Goal: Check status: Check status

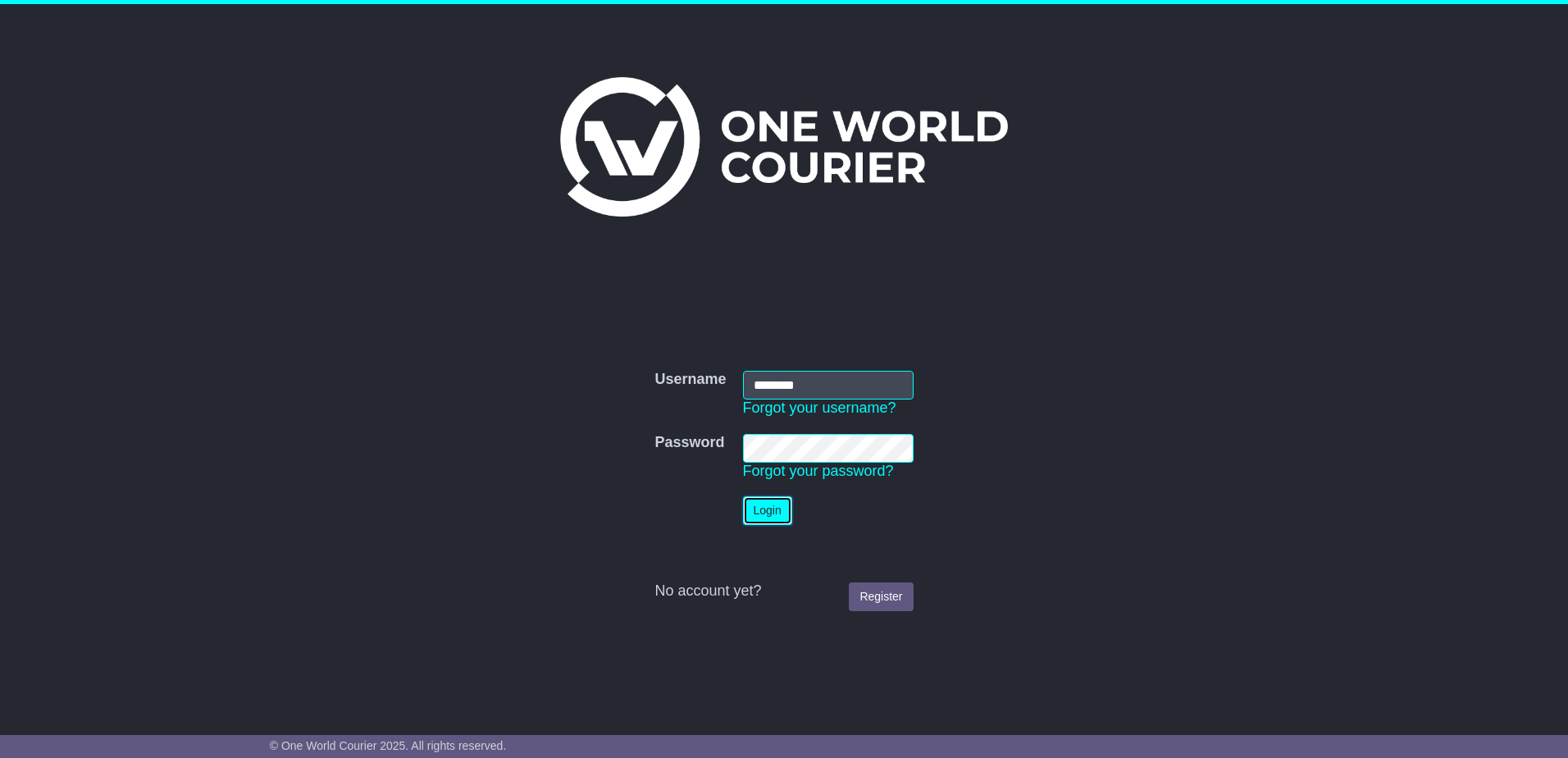
click at [786, 506] on button "Login" at bounding box center [768, 510] width 49 height 29
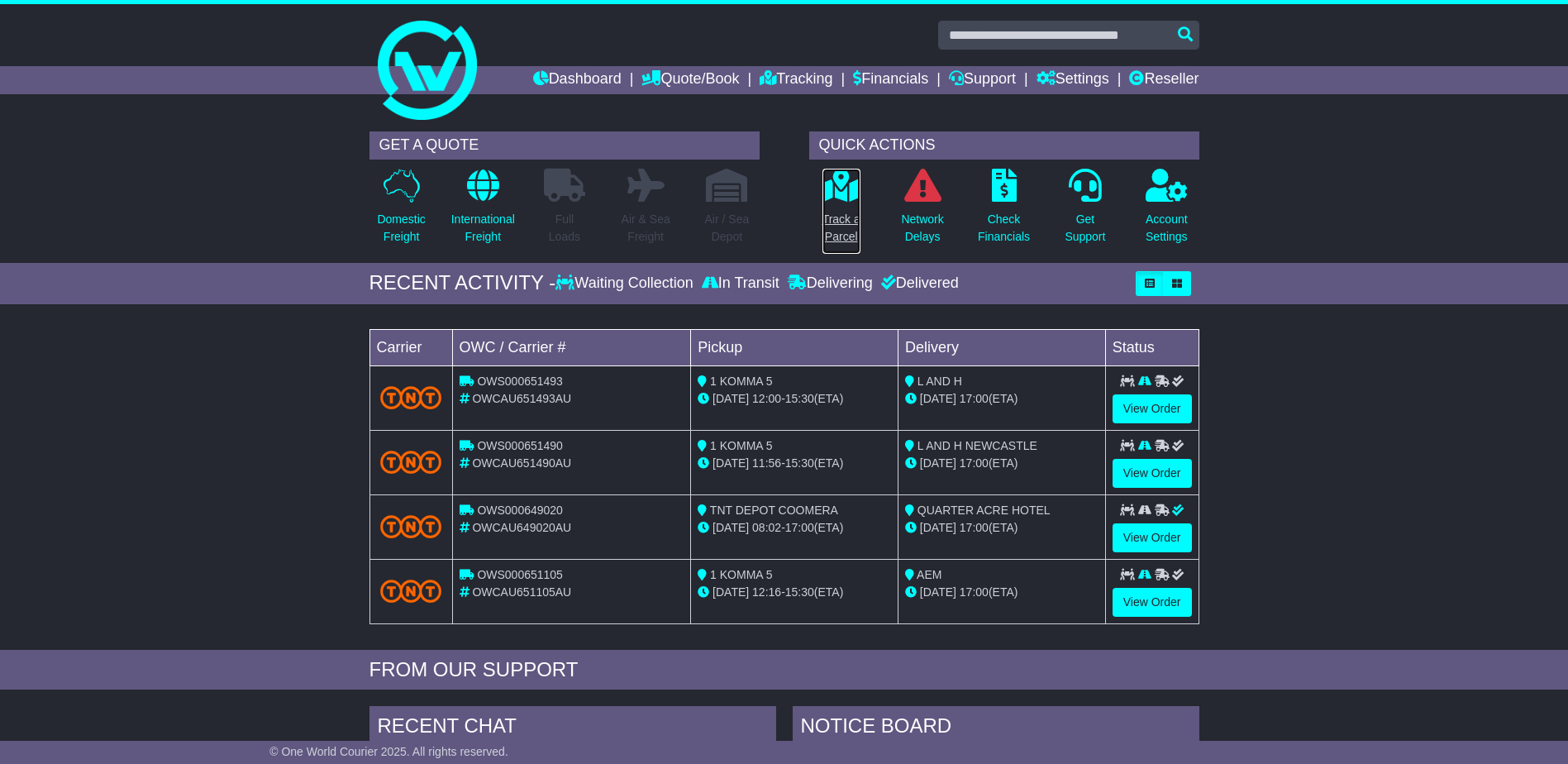
click at [827, 217] on p "Track a Parcel" at bounding box center [841, 228] width 38 height 35
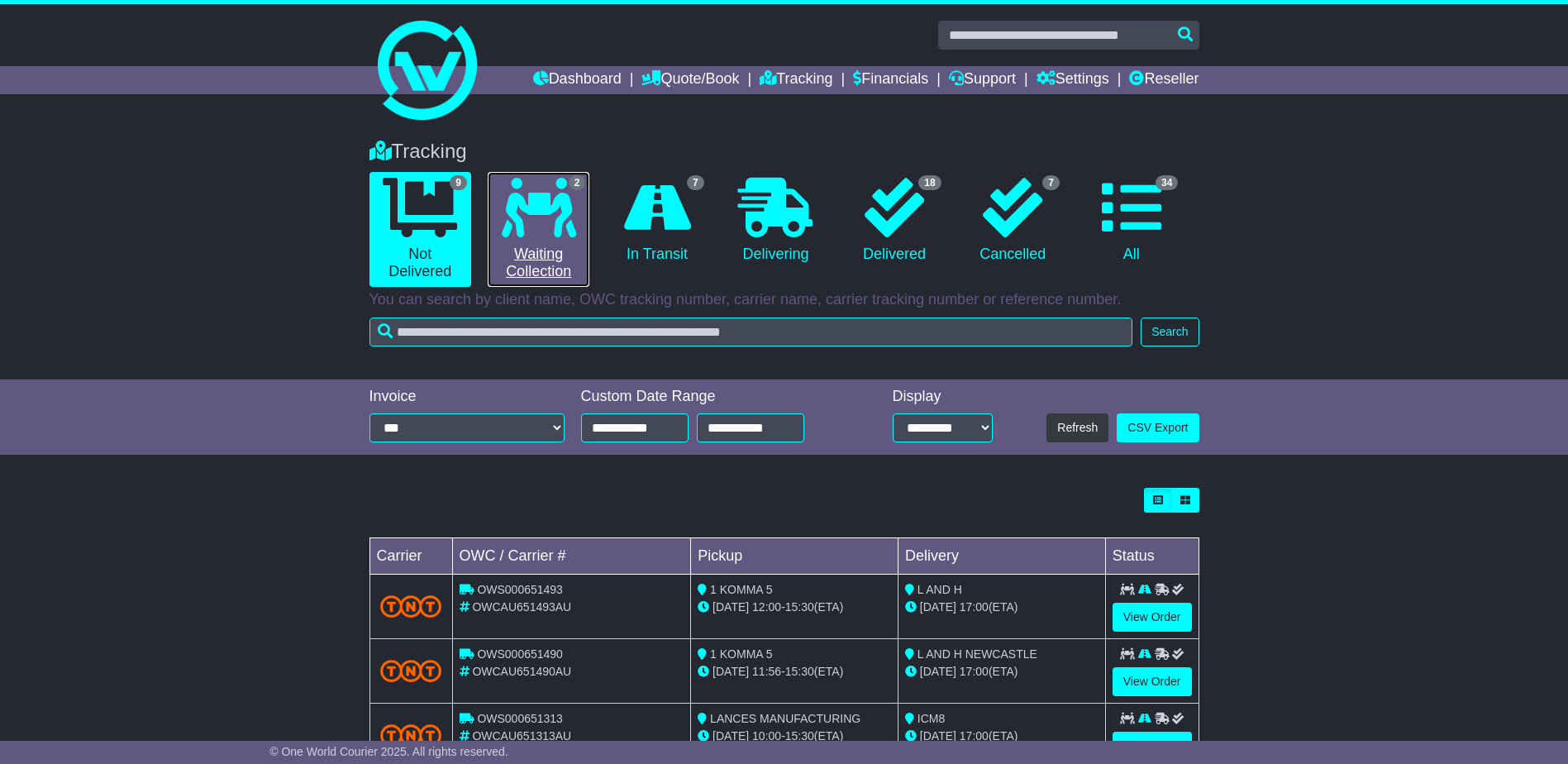
click at [587, 229] on link "2 Waiting Collection" at bounding box center [538, 229] width 101 height 115
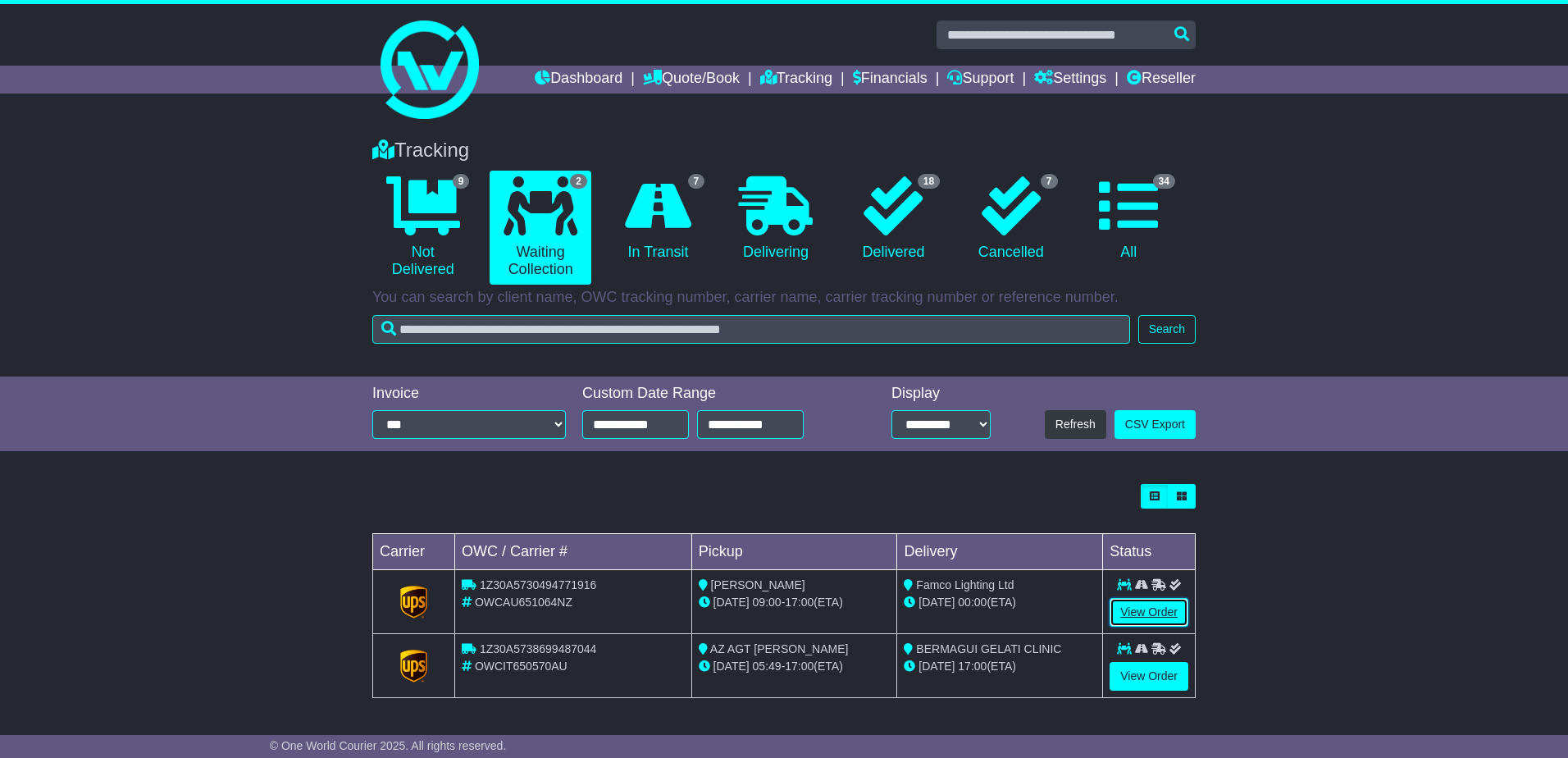
click at [1153, 611] on link "View Order" at bounding box center [1148, 612] width 79 height 29
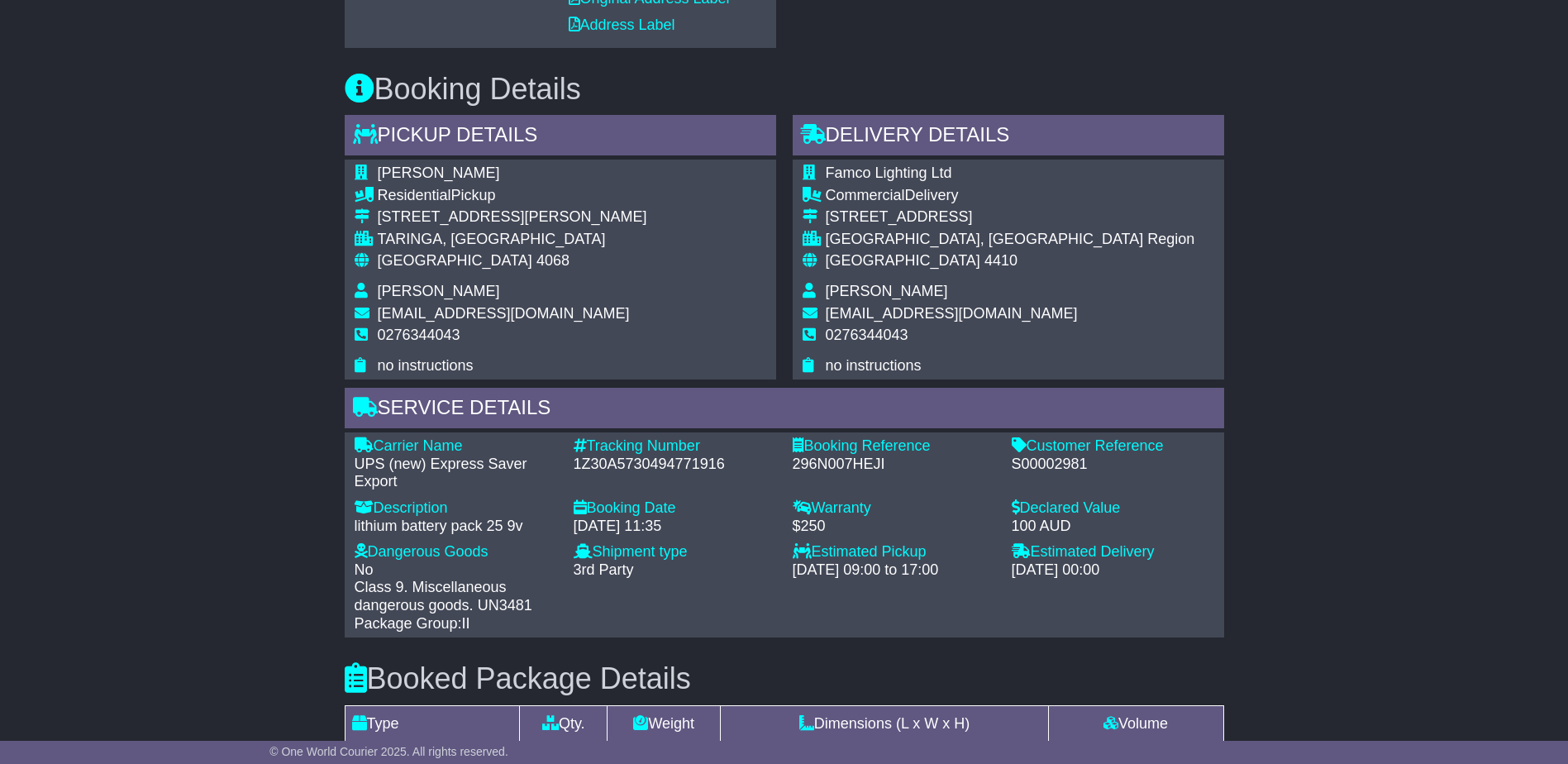
scroll to position [992, 0]
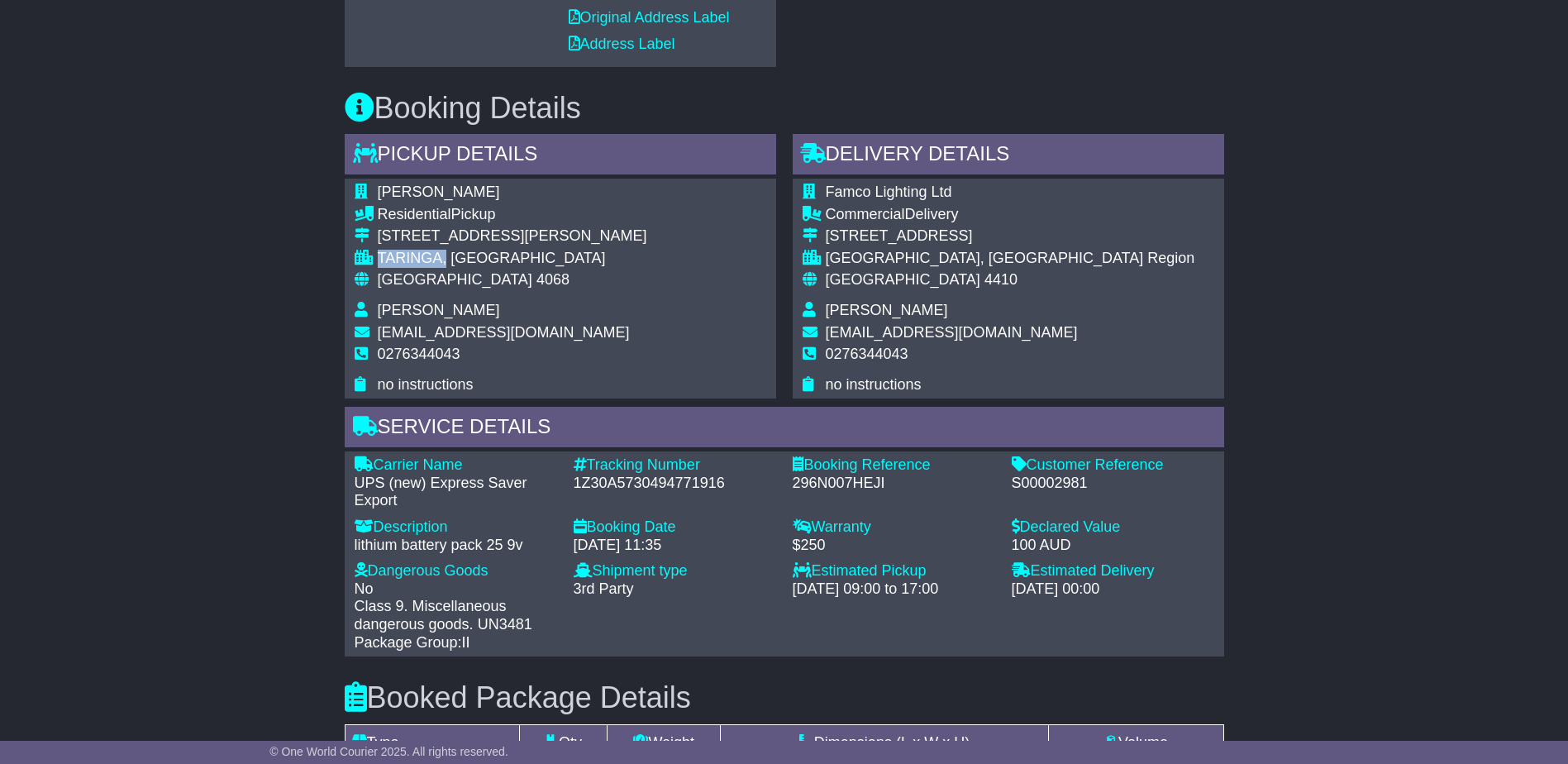
drag, startPoint x: 442, startPoint y: 258, endPoint x: 366, endPoint y: 258, distance: 76.0
click at [366, 258] on tr "TARINGA, QLD" at bounding box center [501, 261] width 293 height 22
drag, startPoint x: 366, startPoint y: 258, endPoint x: 466, endPoint y: 237, distance: 102.2
click at [466, 237] on div "Unit 3, 53 Whitmore Street" at bounding box center [512, 237] width 269 height 18
drag, startPoint x: 380, startPoint y: 236, endPoint x: 471, endPoint y: 257, distance: 93.4
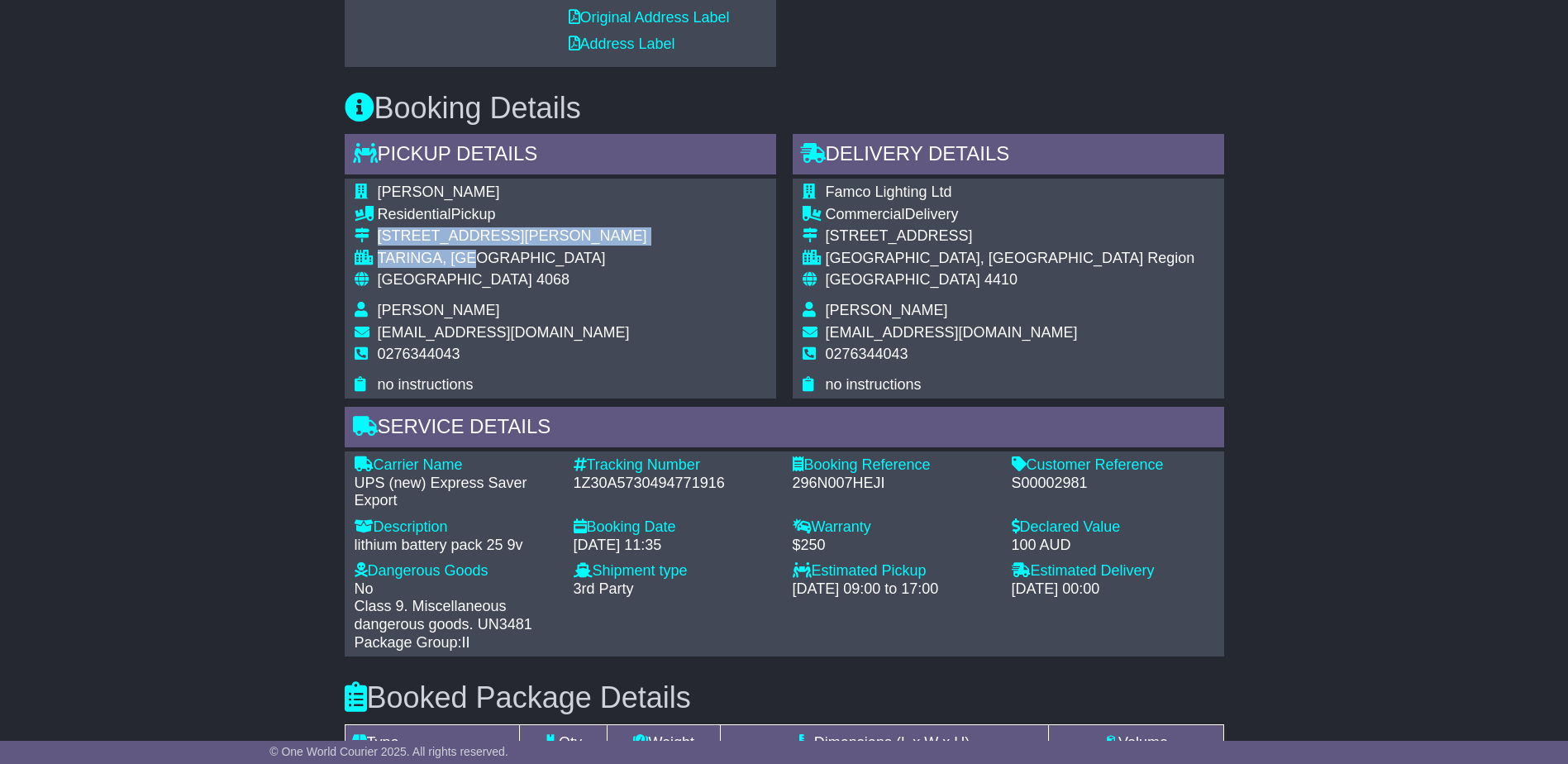
click at [471, 257] on tbody "Heather Humphries Residential Pickup Unit 3, 53 Whitmore Street TARINGA, QLD Au…" at bounding box center [501, 288] width 293 height 210
drag, startPoint x: 471, startPoint y: 257, endPoint x: 457, endPoint y: 261, distance: 14.6
copy tbody "Unit 3, 53 Whitmore Street TARINGA, QLD"
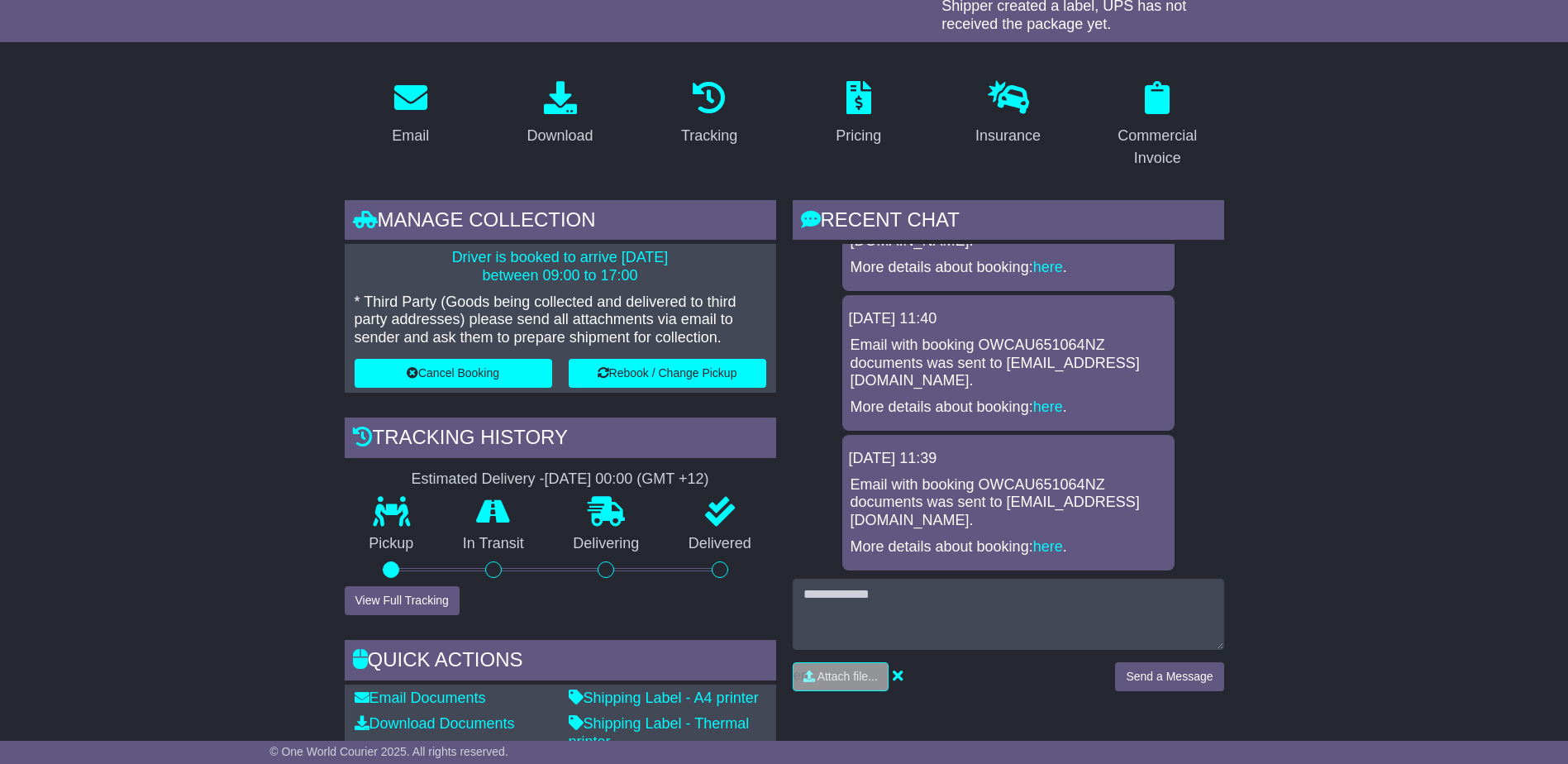
scroll to position [331, 0]
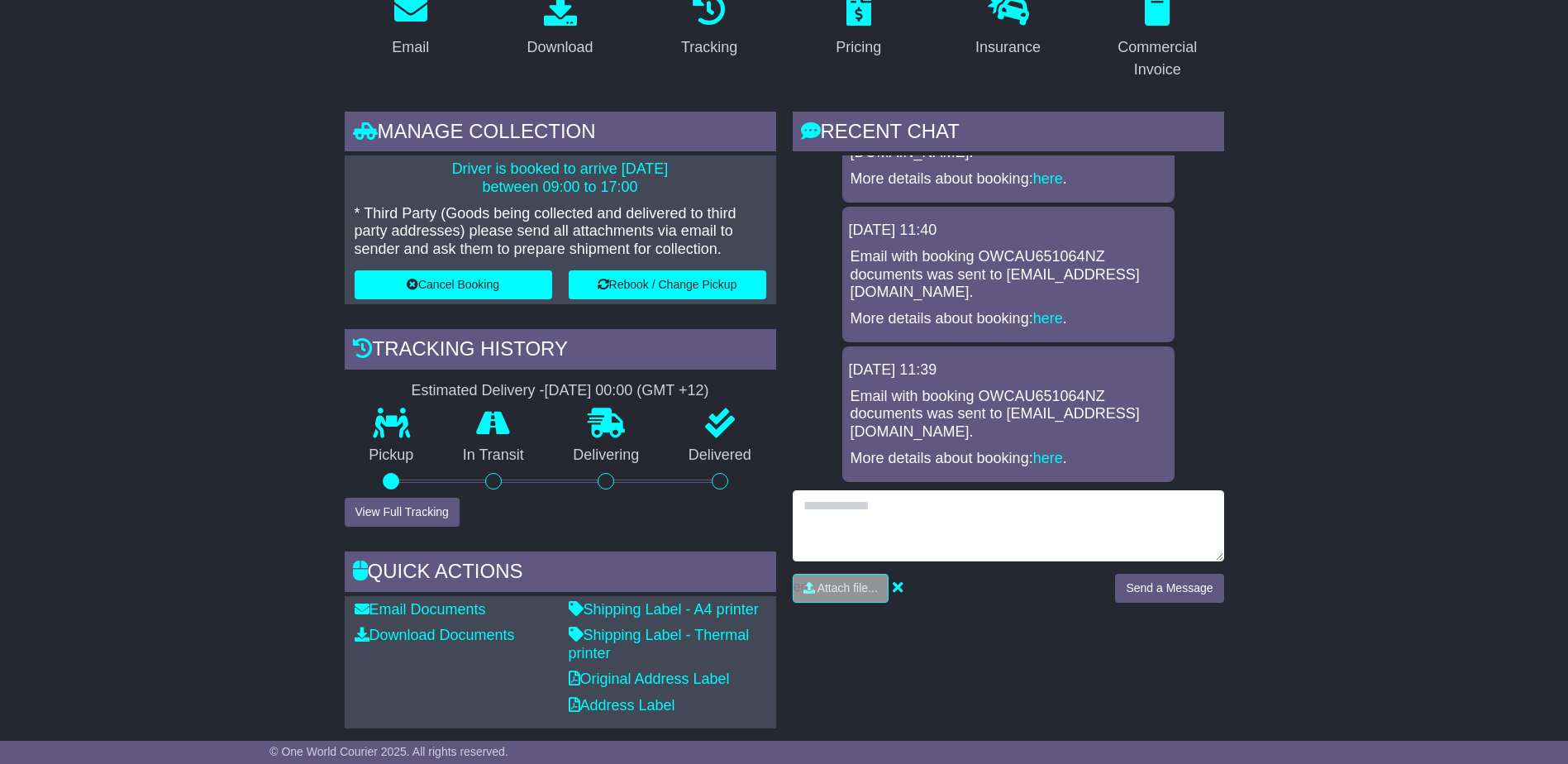
click at [937, 520] on textarea at bounding box center [1008, 526] width 431 height 71
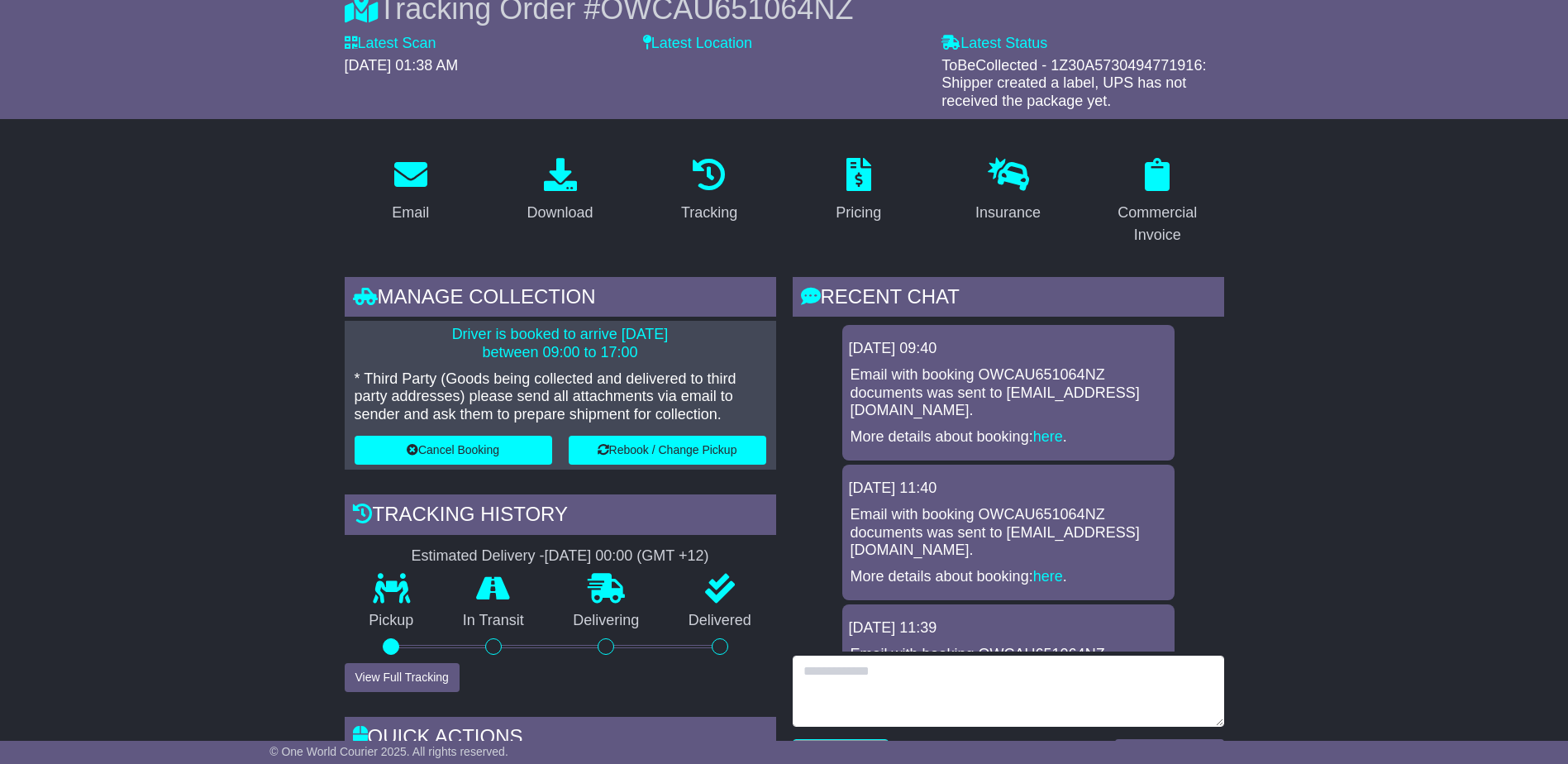
scroll to position [414, 0]
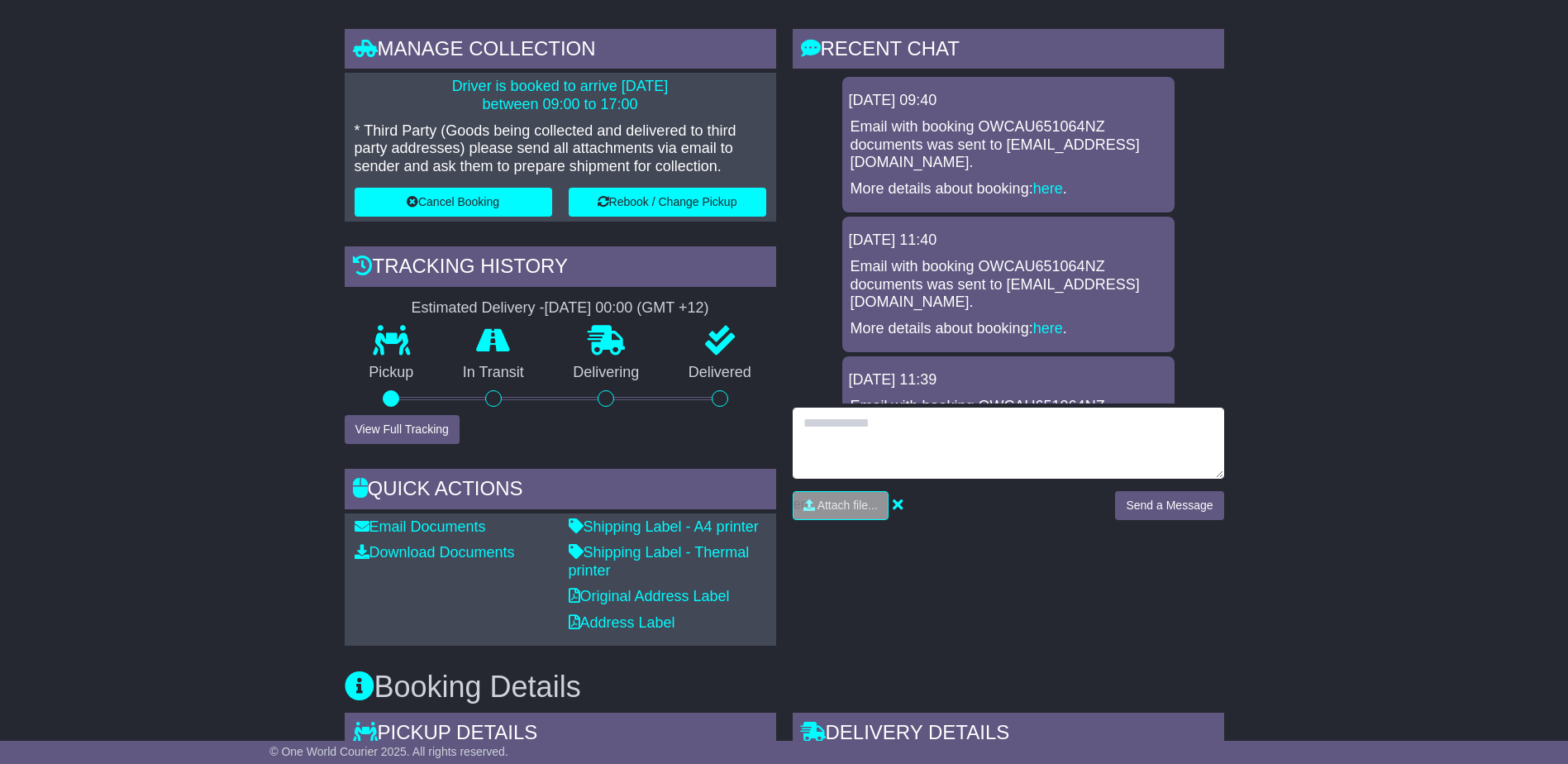
click at [948, 447] on textarea at bounding box center [1008, 443] width 431 height 71
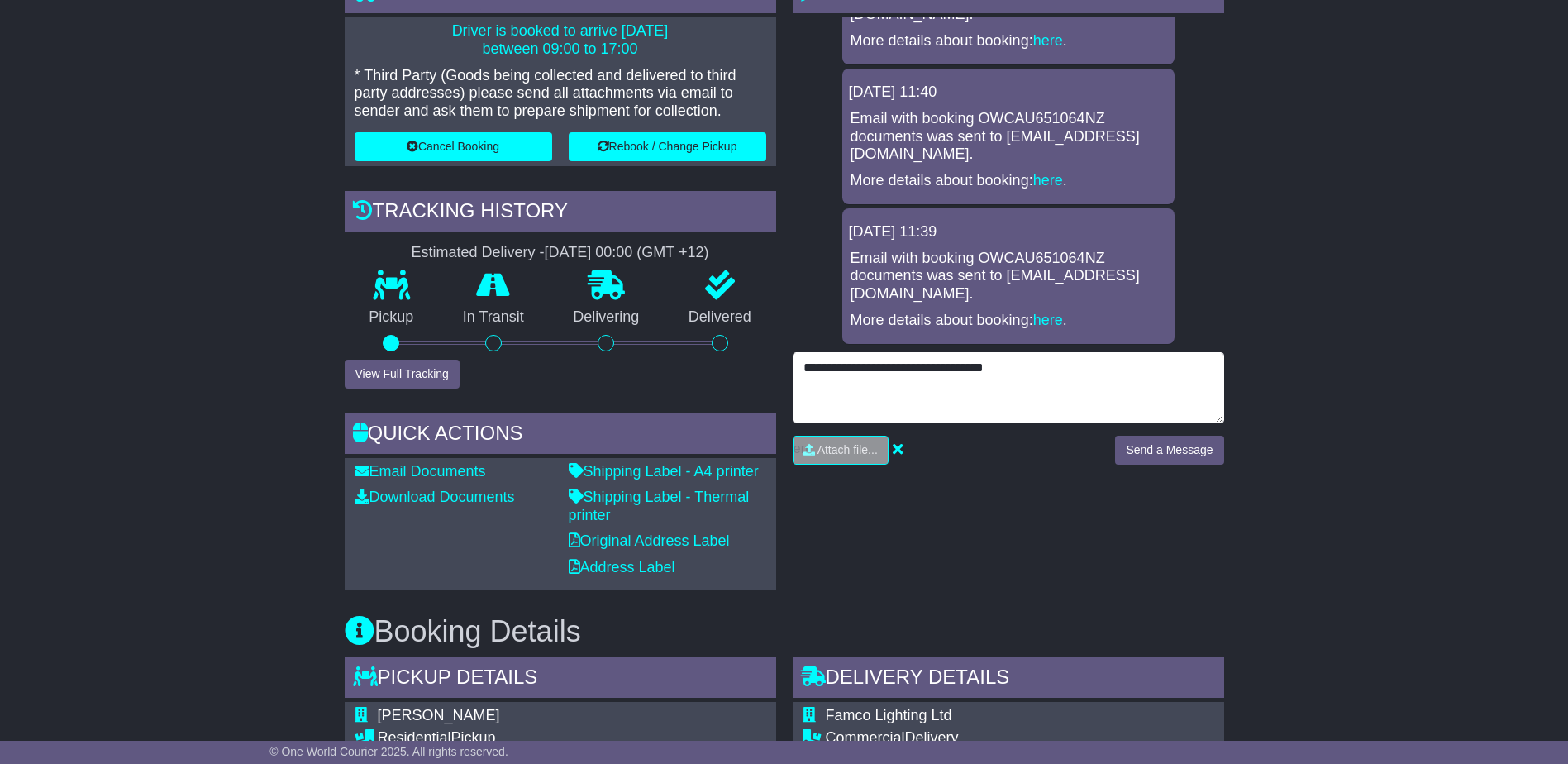
scroll to position [496, 0]
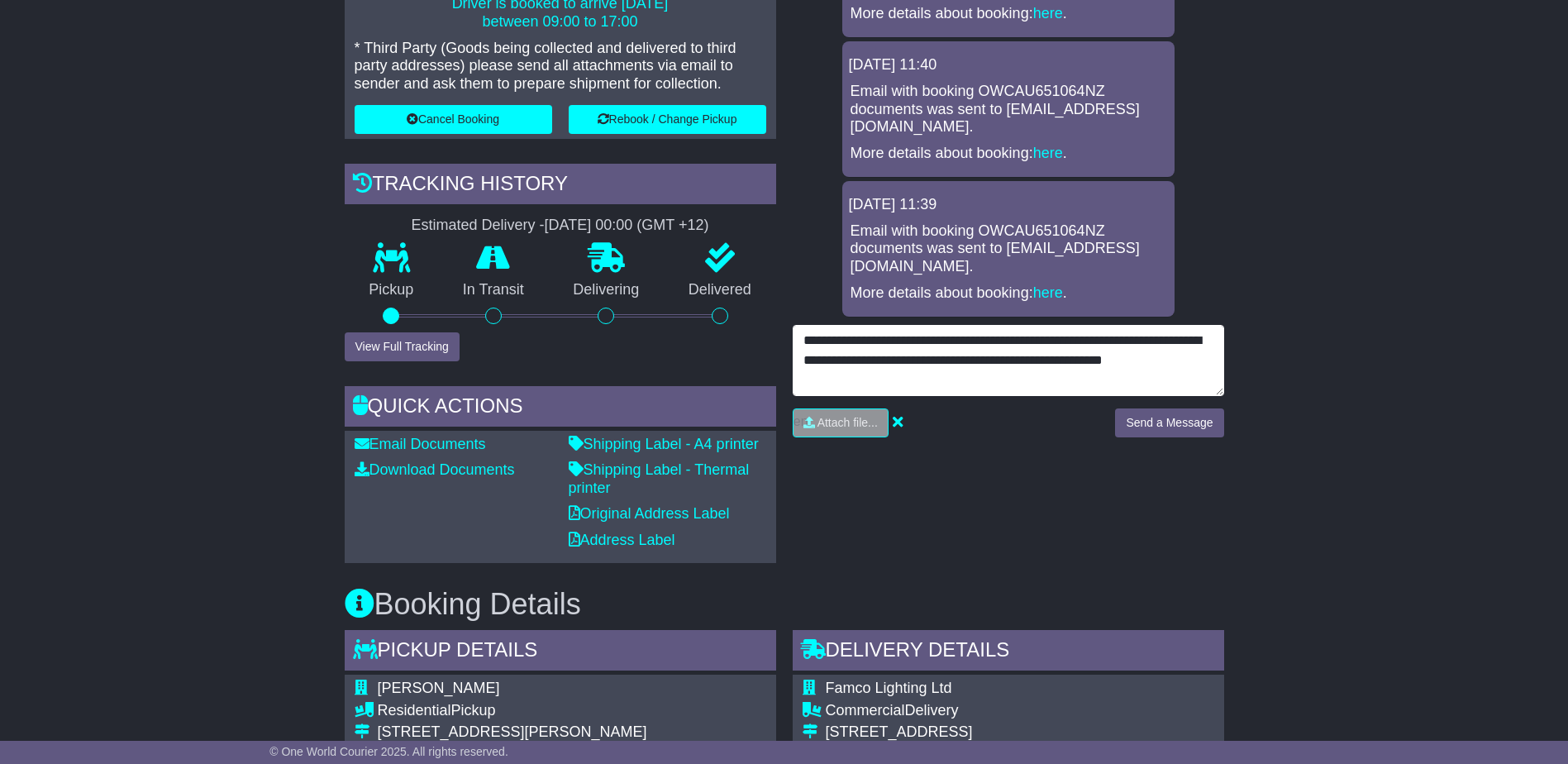
click at [910, 367] on textarea "**********" at bounding box center [1008, 360] width 431 height 71
click at [866, 384] on textarea "**********" at bounding box center [1008, 360] width 431 height 71
type textarea "**********"
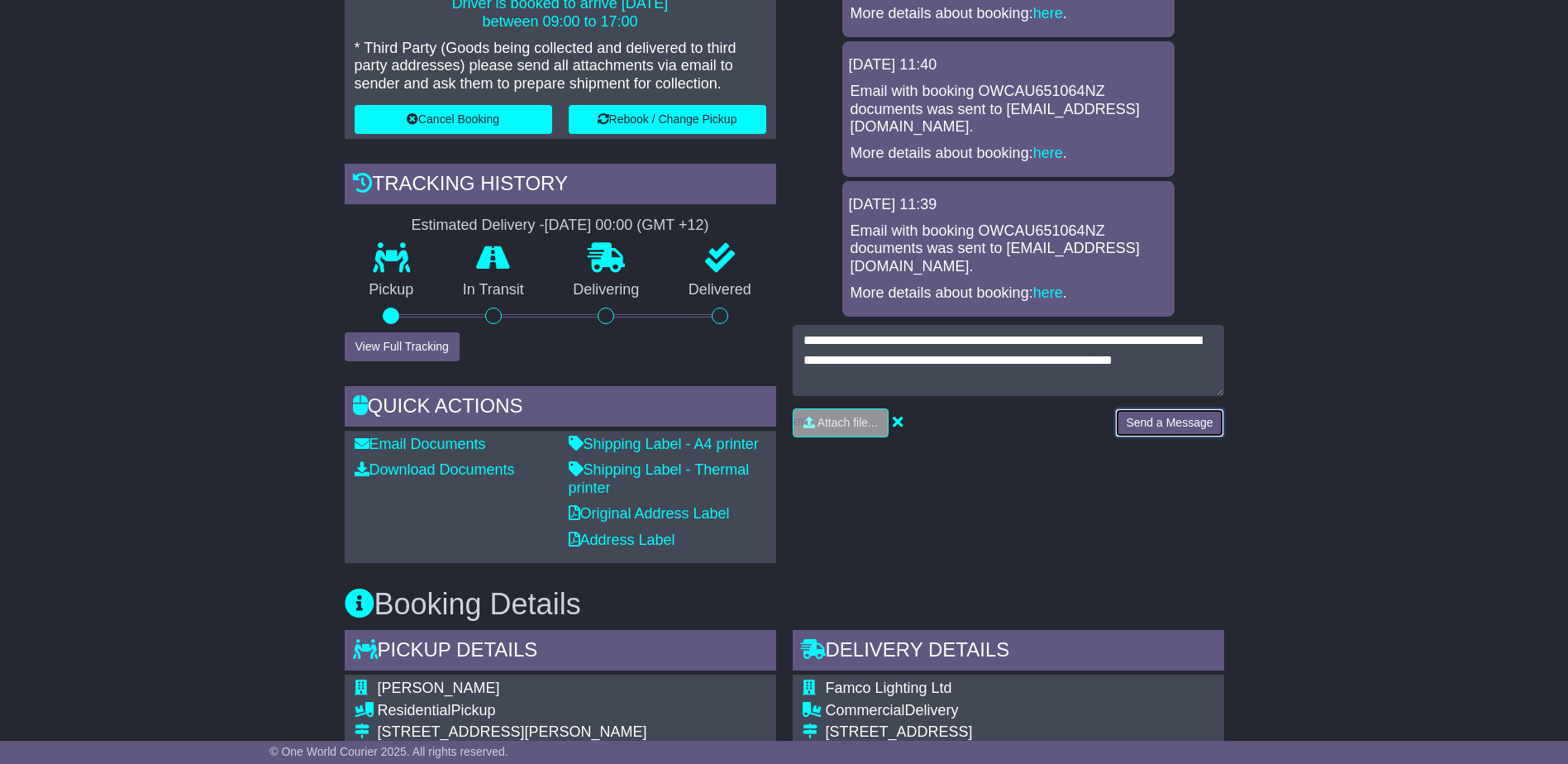
click at [1205, 422] on button "Send a Message" at bounding box center [1170, 422] width 109 height 29
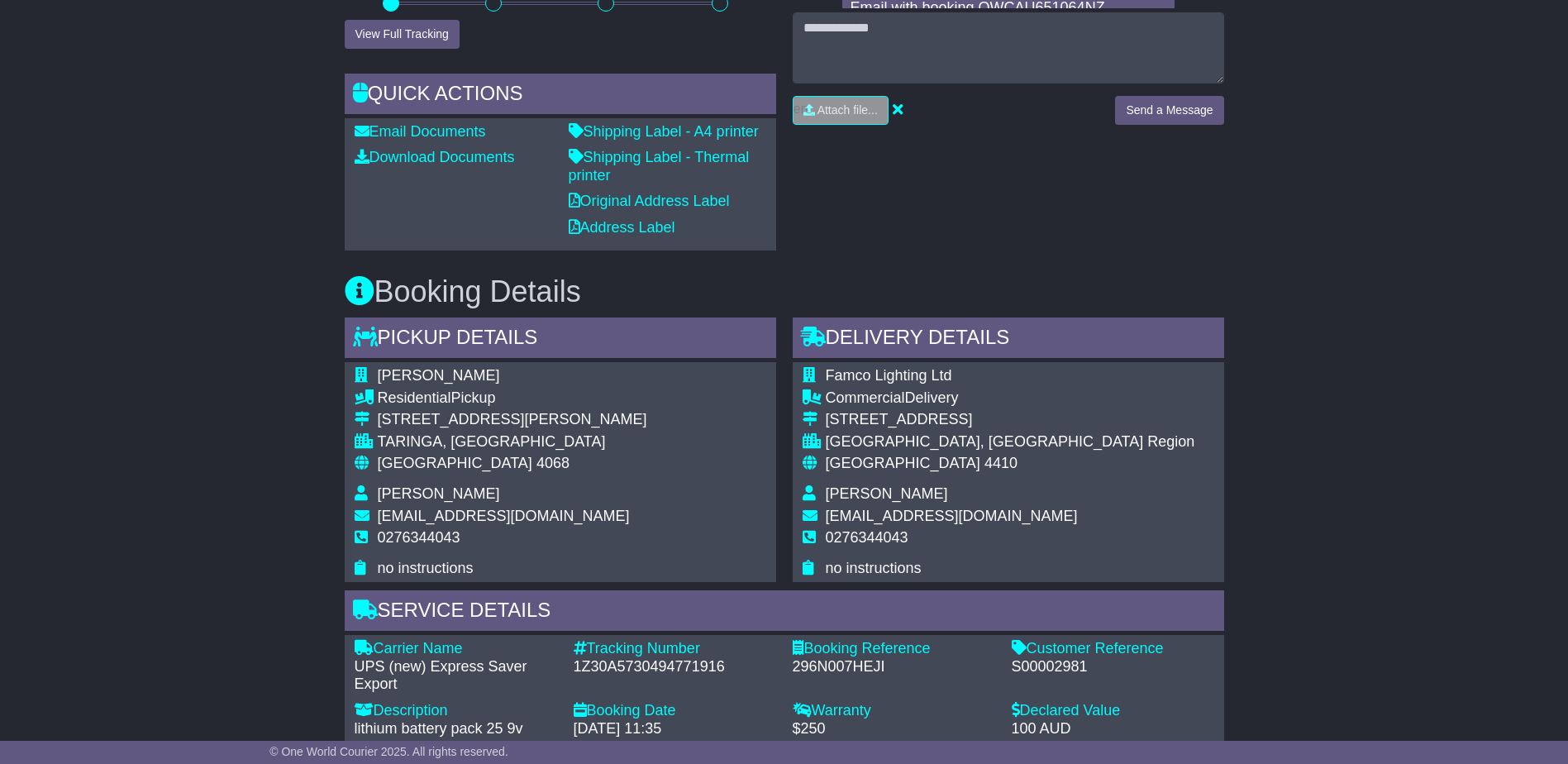
scroll to position [909, 0]
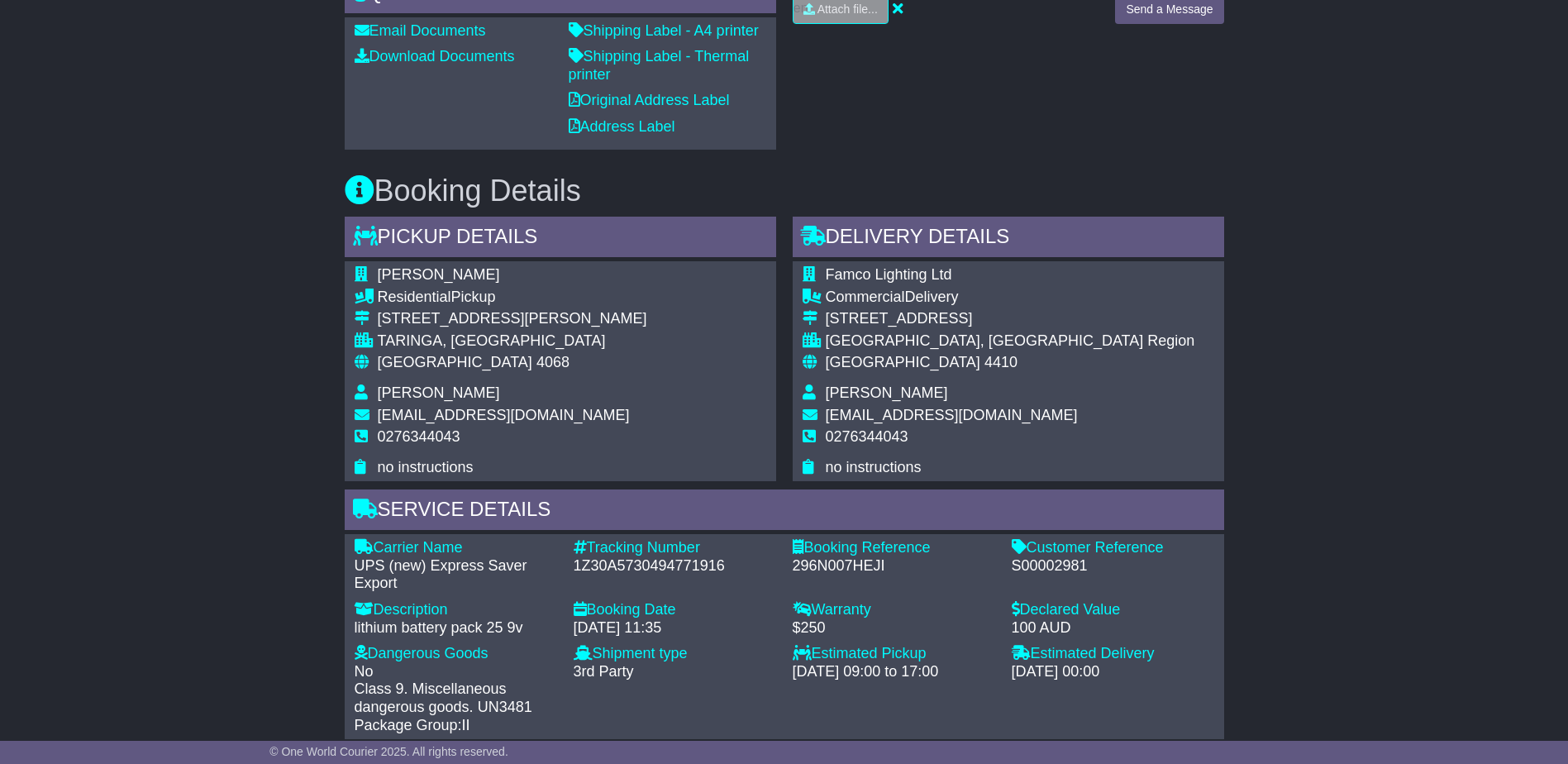
click at [380, 333] on div "TARINGA, QLD" at bounding box center [512, 342] width 269 height 18
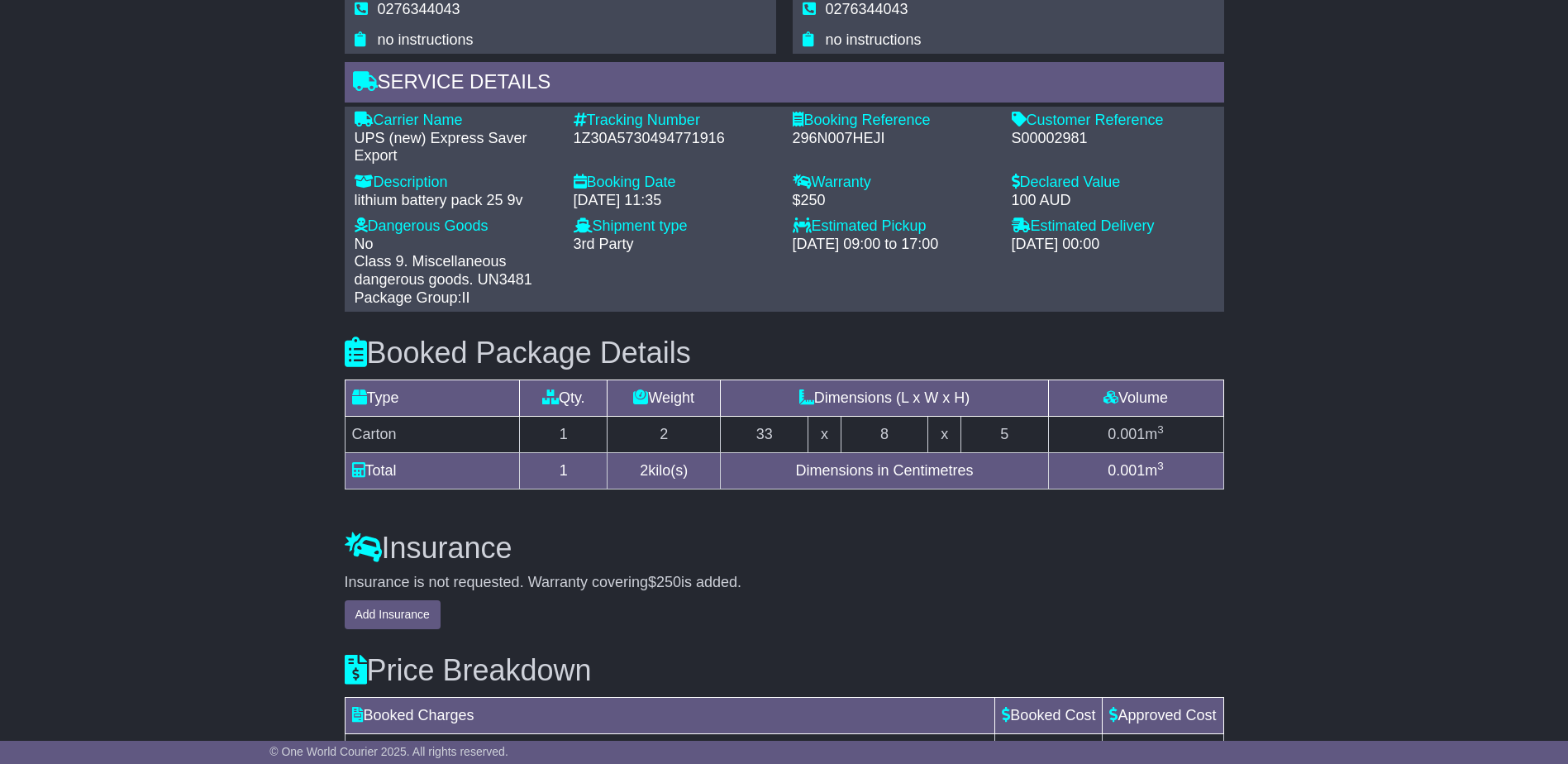
scroll to position [1171, 0]
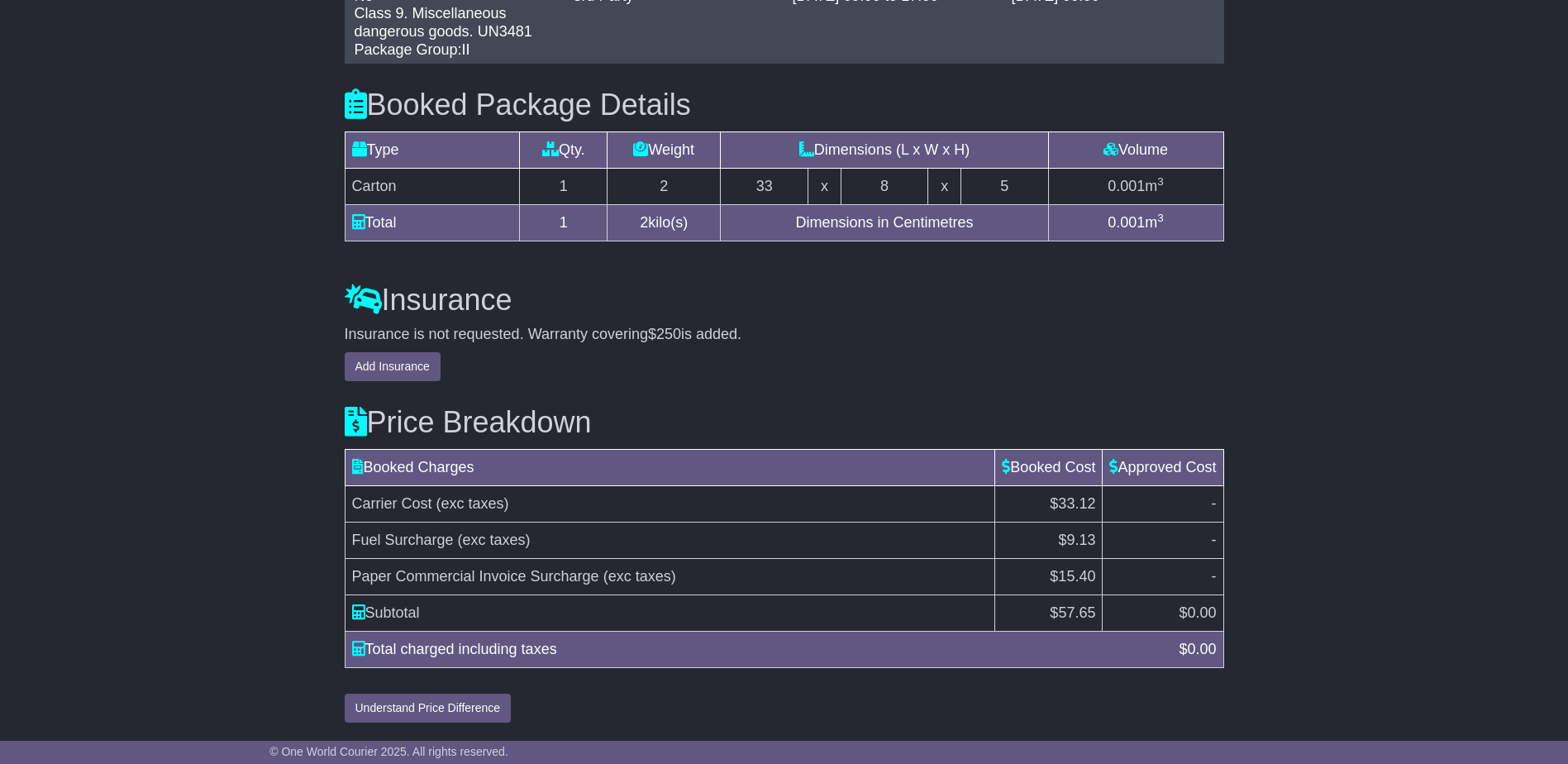
drag, startPoint x: 838, startPoint y: 344, endPoint x: 1041, endPoint y: 9, distance: 391.7
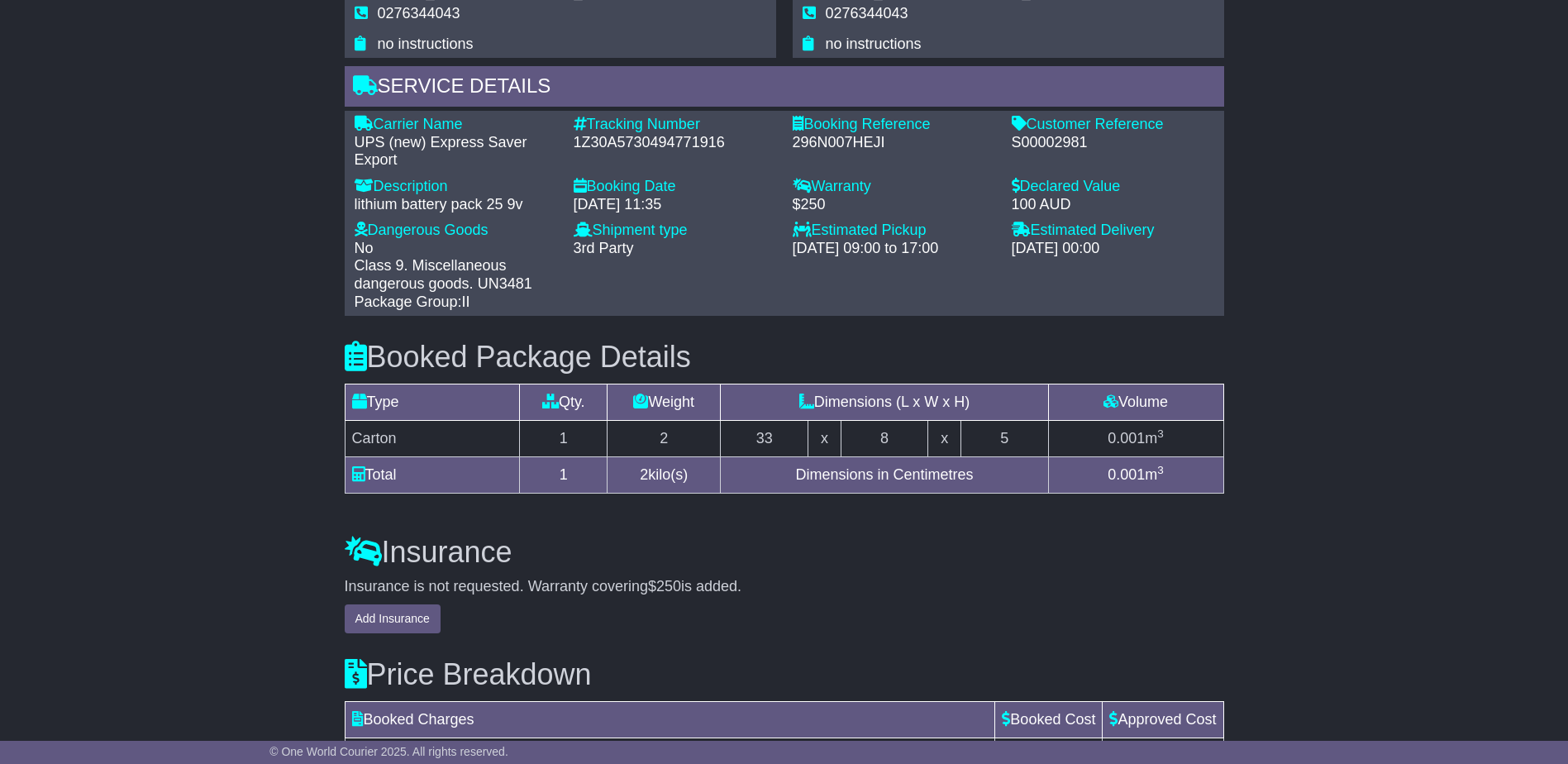
scroll to position [1328, 0]
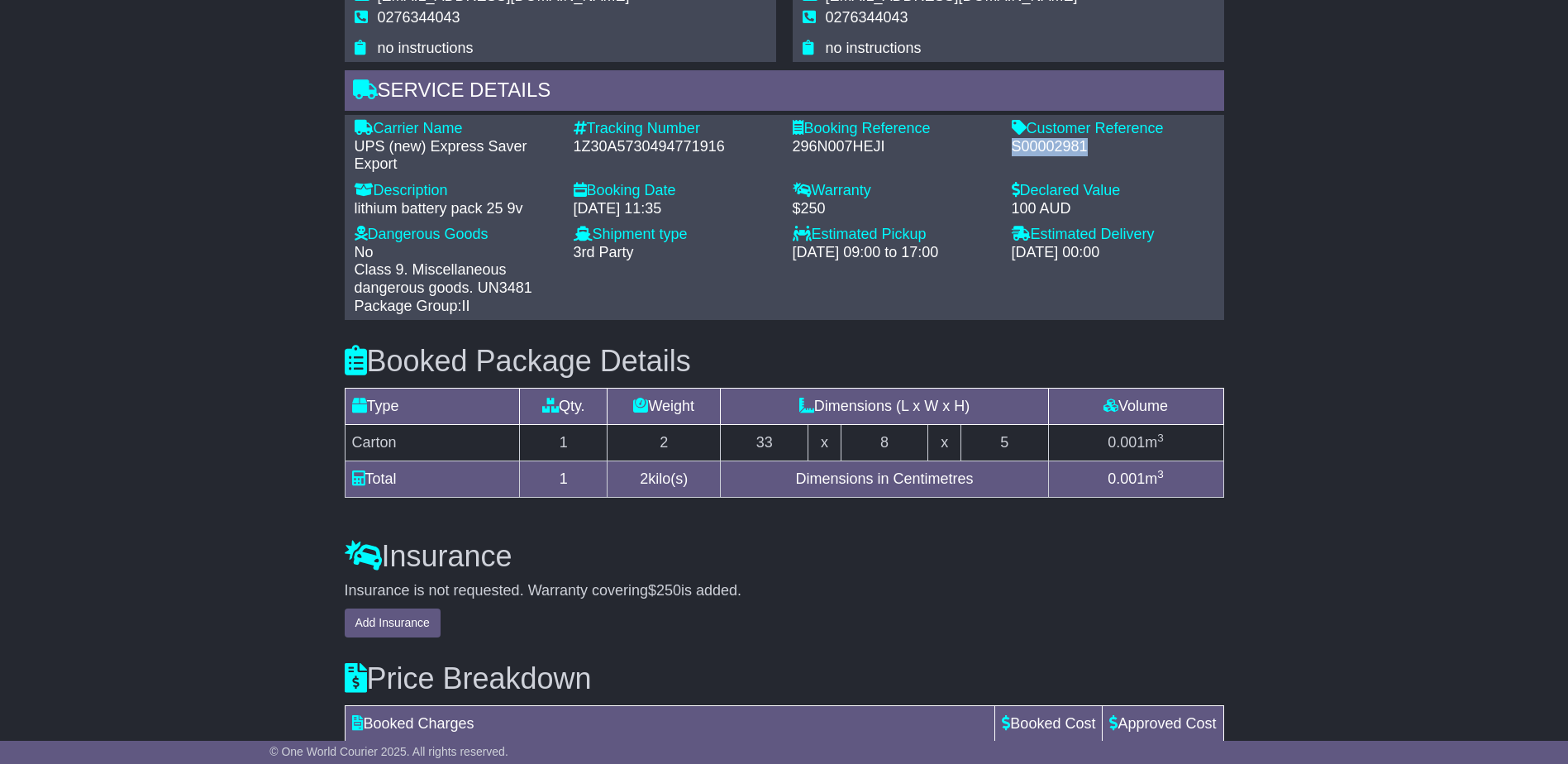
drag, startPoint x: 1098, startPoint y: 148, endPoint x: 1009, endPoint y: 146, distance: 89.0
click at [1009, 146] on div "Customer Reference - S00002981" at bounding box center [1113, 147] width 219 height 53
drag, startPoint x: 1009, startPoint y: 146, endPoint x: 1024, endPoint y: 145, distance: 15.0
copy div "S00002981"
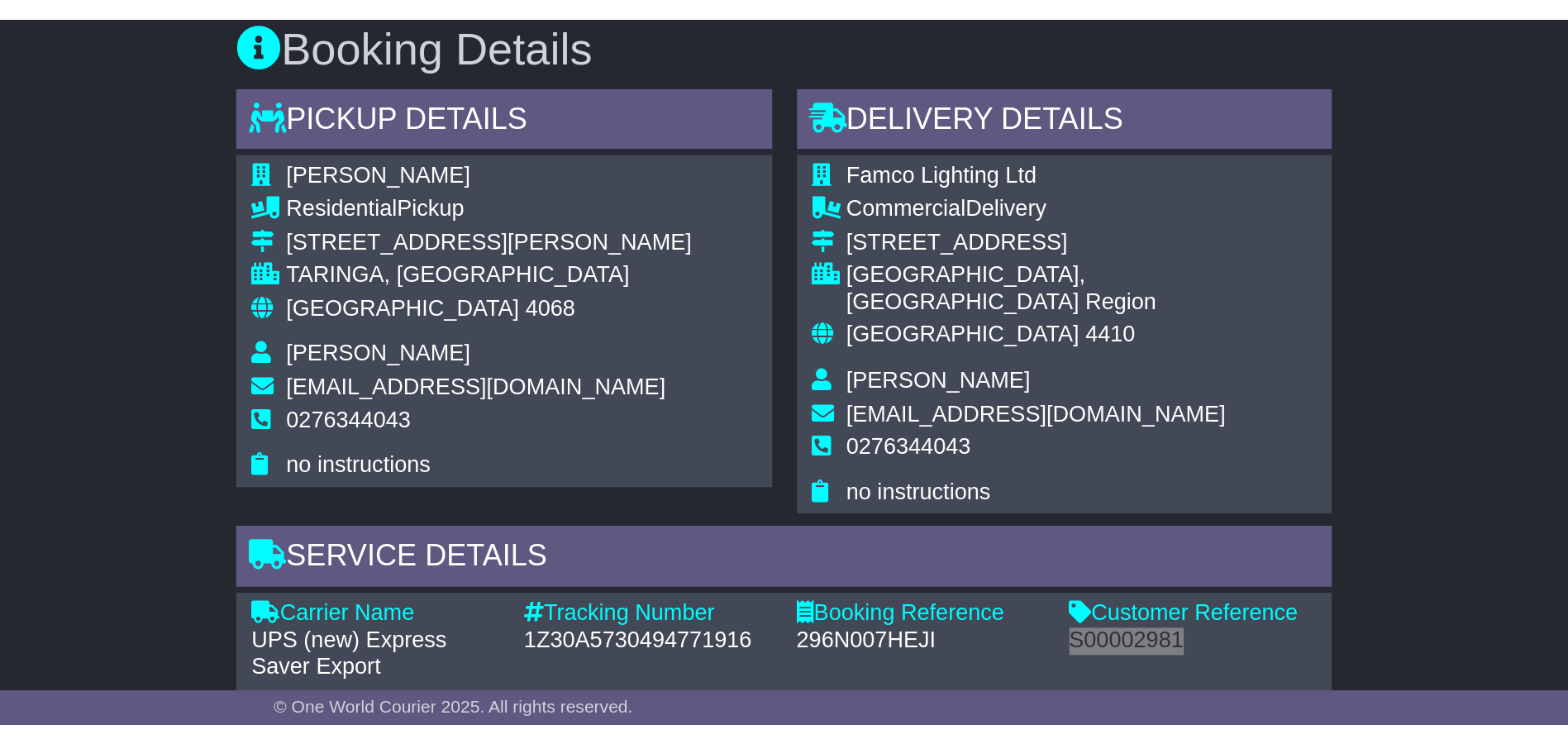
scroll to position [1081, 0]
